Goal: Find specific page/section

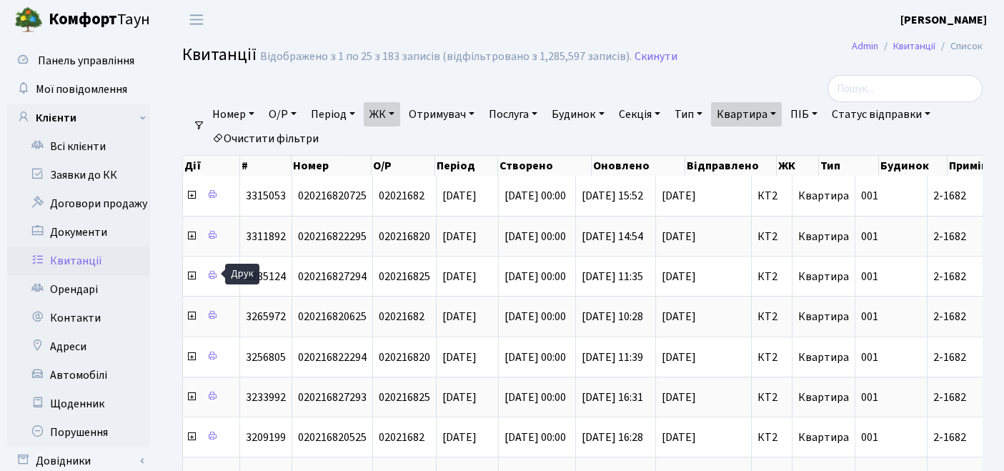
select select "25"
click at [292, 139] on link "Очистити фільтри" at bounding box center [266, 139] width 118 height 24
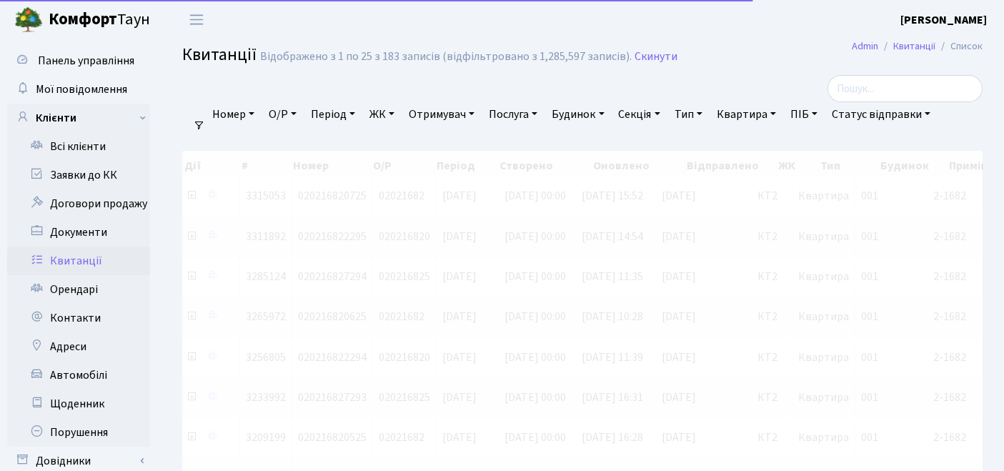
click at [393, 119] on link "ЖК" at bounding box center [382, 114] width 36 height 24
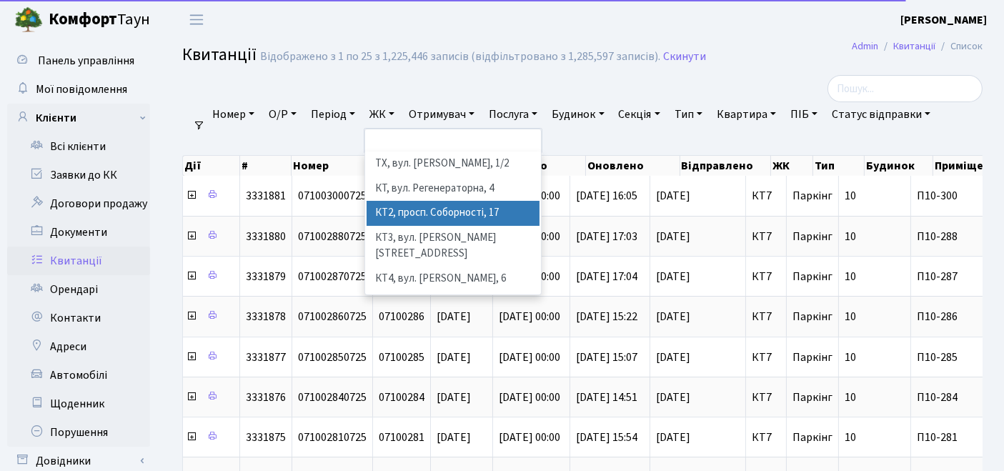
scroll to position [79, 0]
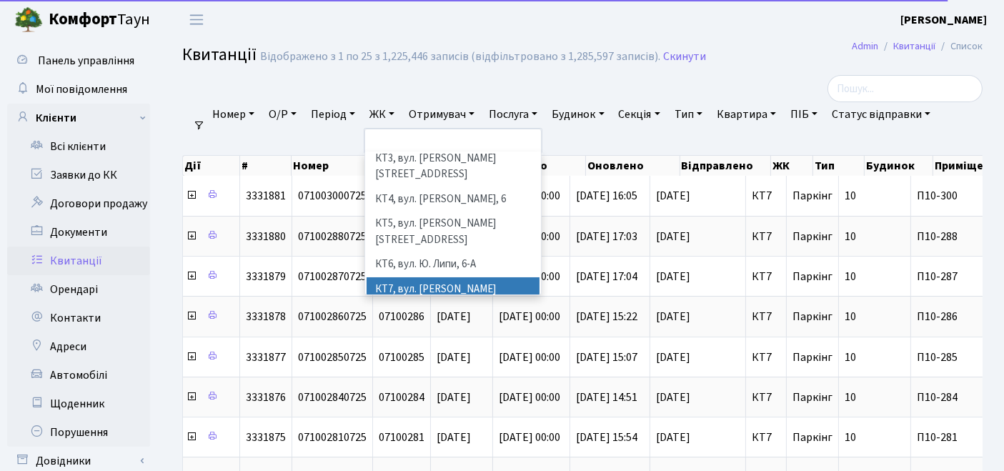
click at [421, 277] on li "КТ7, вул. [PERSON_NAME][STREET_ADDRESS]" at bounding box center [454, 297] width 174 height 41
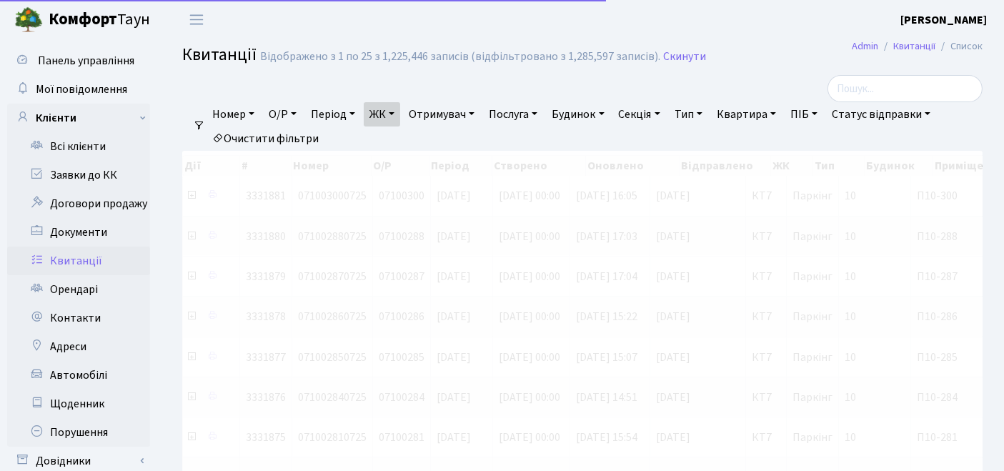
click at [750, 119] on link "Квартира" at bounding box center [746, 114] width 71 height 24
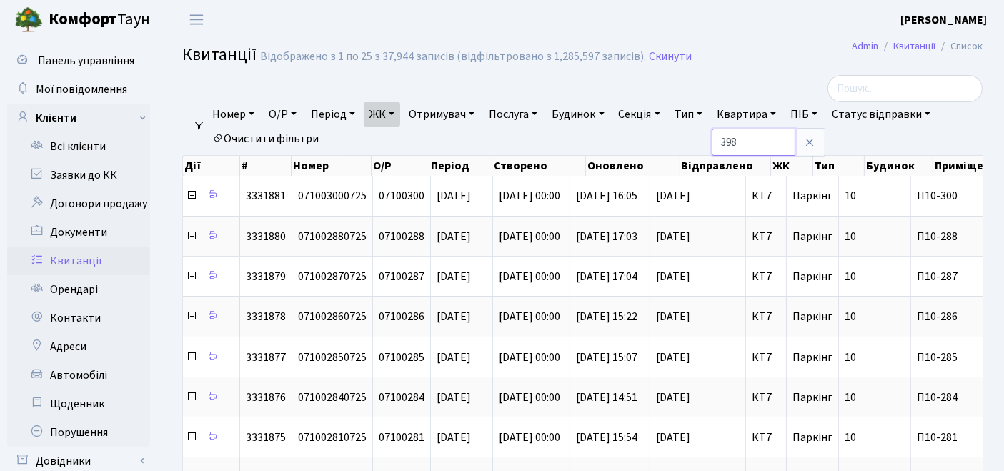
type input "398"
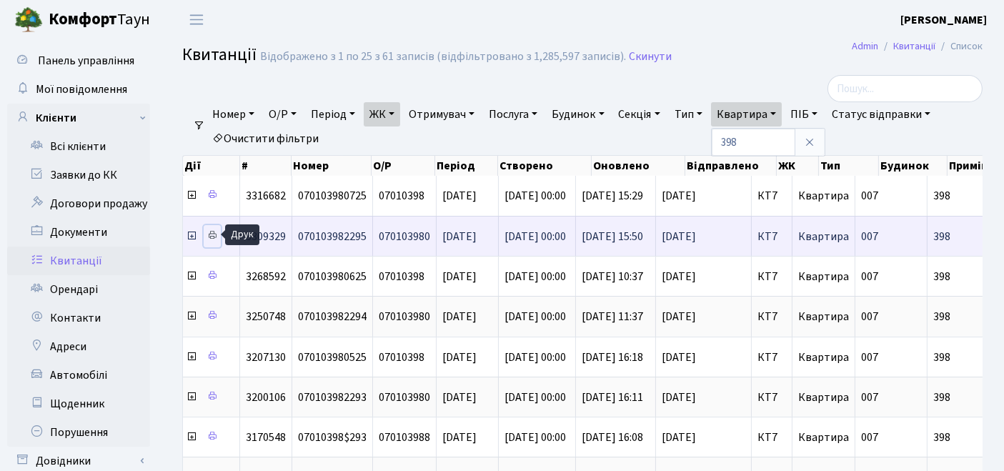
click at [216, 230] on icon at bounding box center [212, 235] width 10 height 10
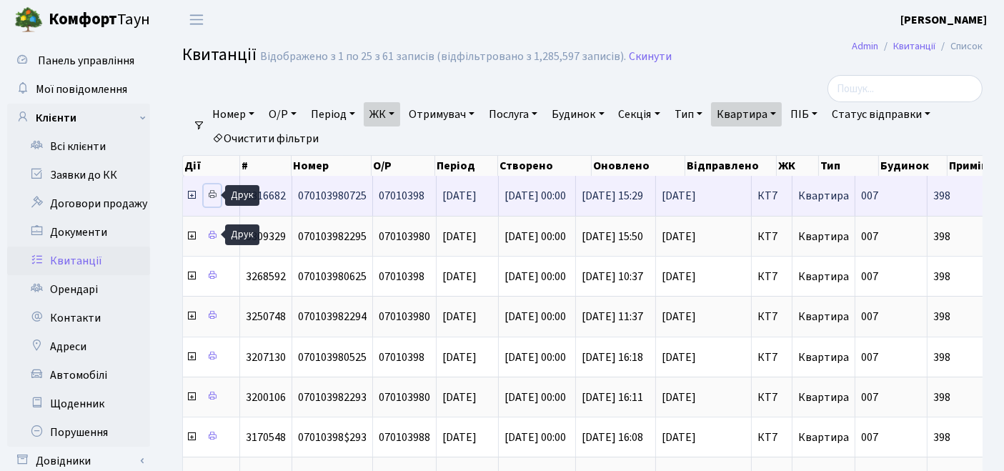
click at [214, 193] on icon at bounding box center [212, 194] width 10 height 10
